Goal: Information Seeking & Learning: Learn about a topic

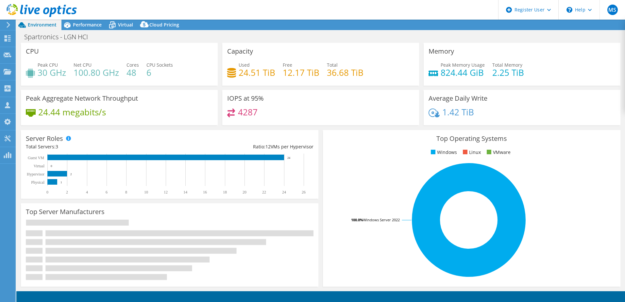
select select "USD"
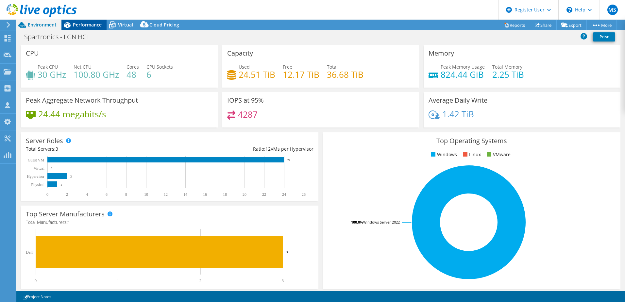
click at [80, 24] on span "Performance" at bounding box center [87, 25] width 29 height 6
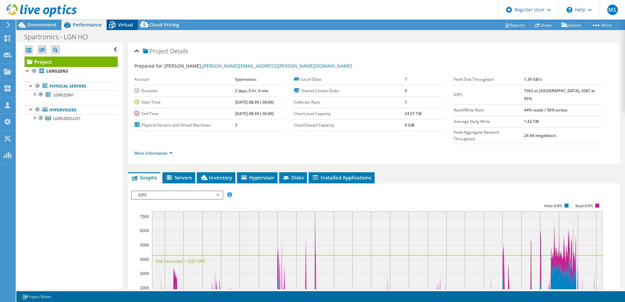
click at [116, 26] on icon at bounding box center [112, 24] width 11 height 11
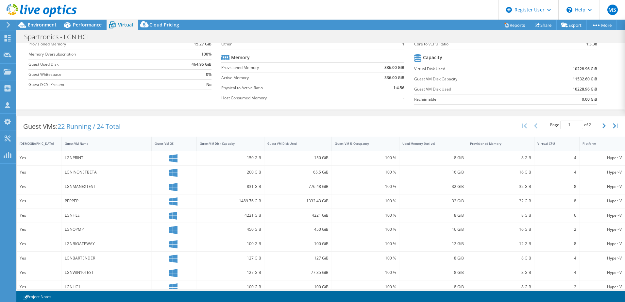
scroll to position [33, 0]
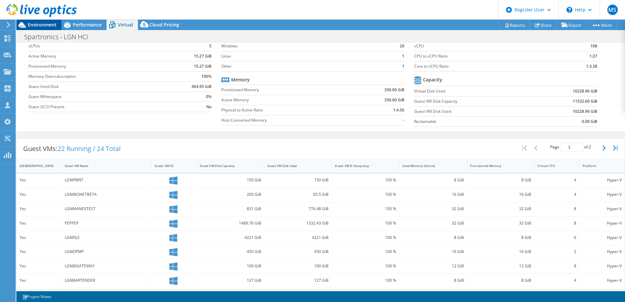
click at [45, 24] on span "Environment" at bounding box center [42, 25] width 29 height 6
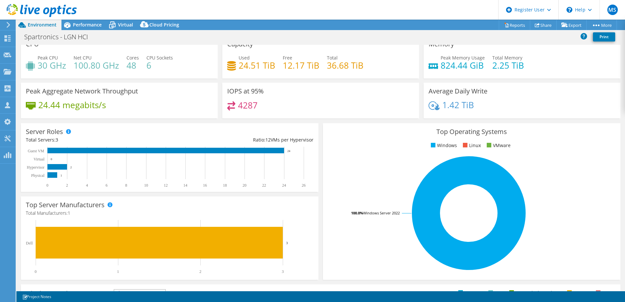
scroll to position [0, 0]
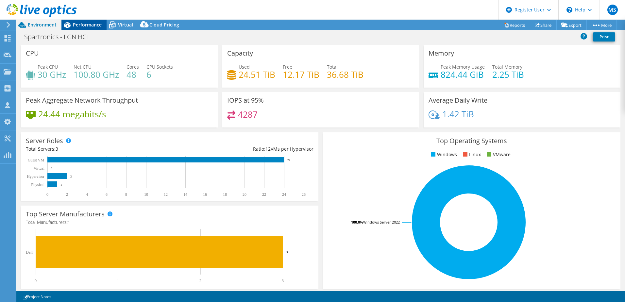
click at [88, 26] on span "Performance" at bounding box center [87, 25] width 29 height 6
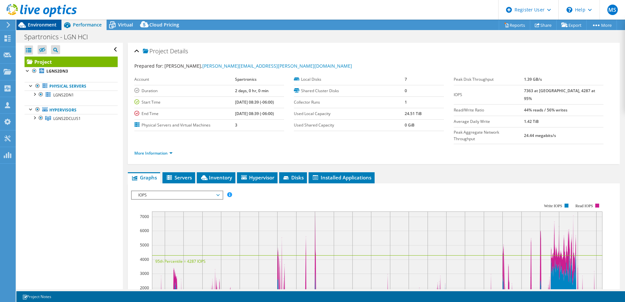
click at [47, 28] on div "Environment" at bounding box center [38, 25] width 45 height 10
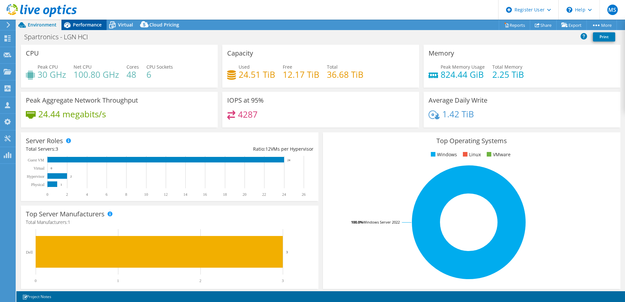
click at [95, 22] on span "Performance" at bounding box center [87, 25] width 29 height 6
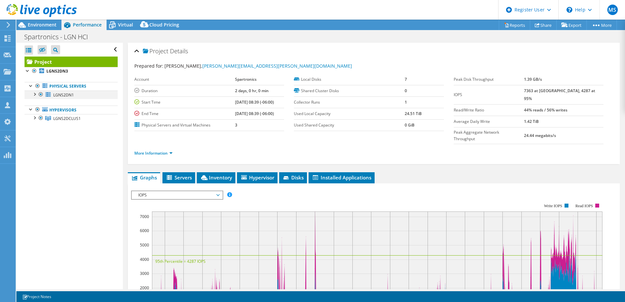
click at [34, 95] on div at bounding box center [34, 94] width 7 height 7
click at [38, 118] on div at bounding box center [41, 118] width 7 height 8
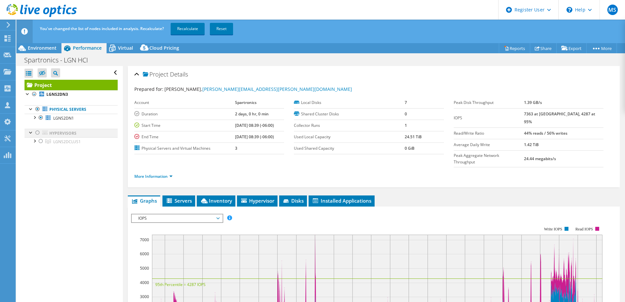
click at [38, 131] on div at bounding box center [37, 133] width 7 height 8
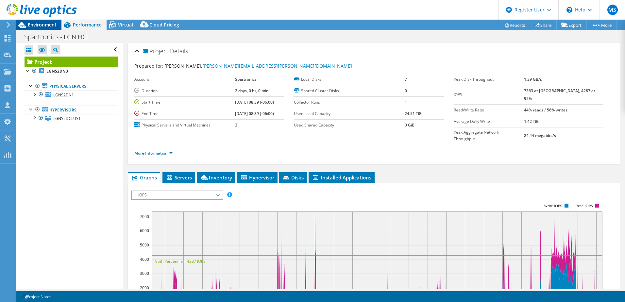
click at [42, 28] on div "Environment" at bounding box center [38, 25] width 45 height 10
